Goal: Find specific page/section: Find specific page/section

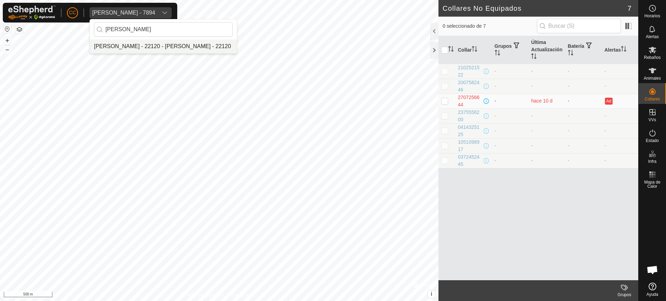
type input "[PERSON_NAME]"
click at [189, 46] on li "[PERSON_NAME] - 22120 - [PERSON_NAME] - 22120" at bounding box center [163, 47] width 147 height 14
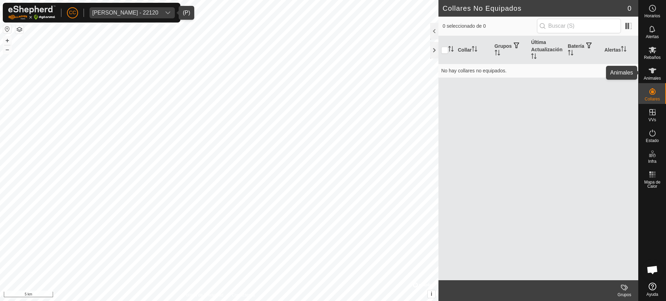
click at [657, 65] on es-animals-svg-icon at bounding box center [652, 70] width 12 height 11
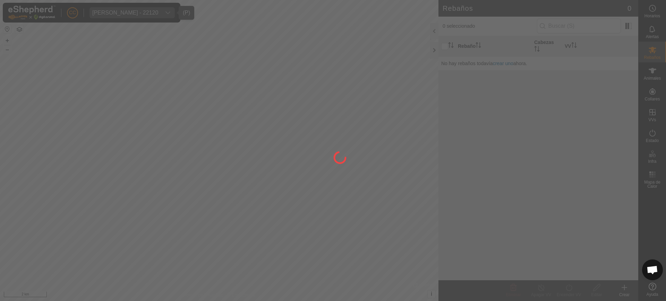
click at [654, 71] on div at bounding box center [333, 150] width 666 height 301
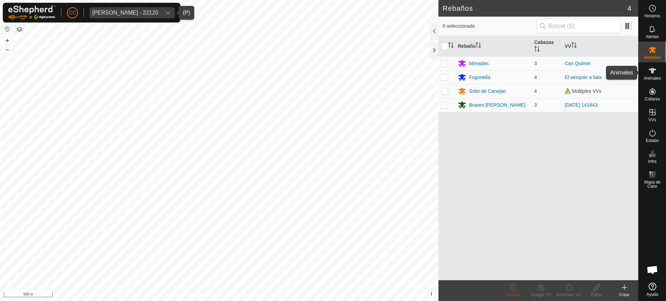
click at [650, 80] on span "Animales" at bounding box center [651, 78] width 17 height 4
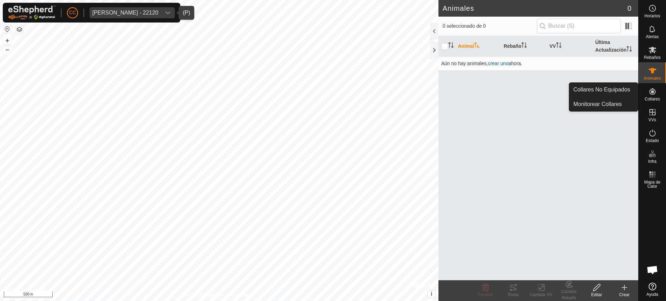
click at [650, 98] on span "Collares" at bounding box center [651, 99] width 15 height 4
click at [633, 90] on link "Collares No Equipados" at bounding box center [603, 90] width 69 height 14
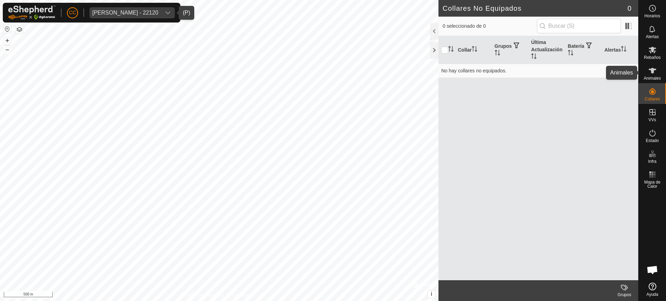
click at [658, 72] on div "Animales" at bounding box center [651, 72] width 27 height 21
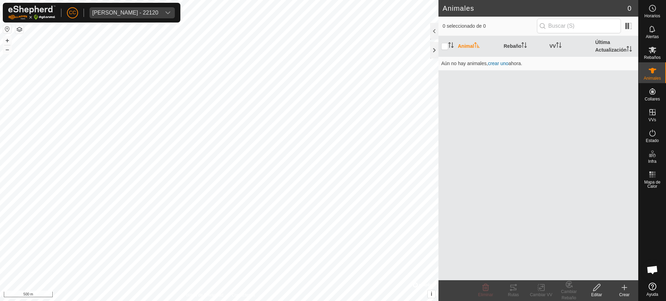
click at [137, 6] on div "CC [PERSON_NAME] - 22120" at bounding box center [92, 13] width 178 height 20
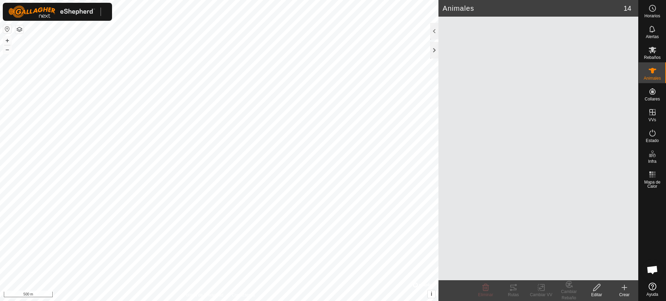
scroll to position [552, 0]
